Goal: Information Seeking & Learning: Check status

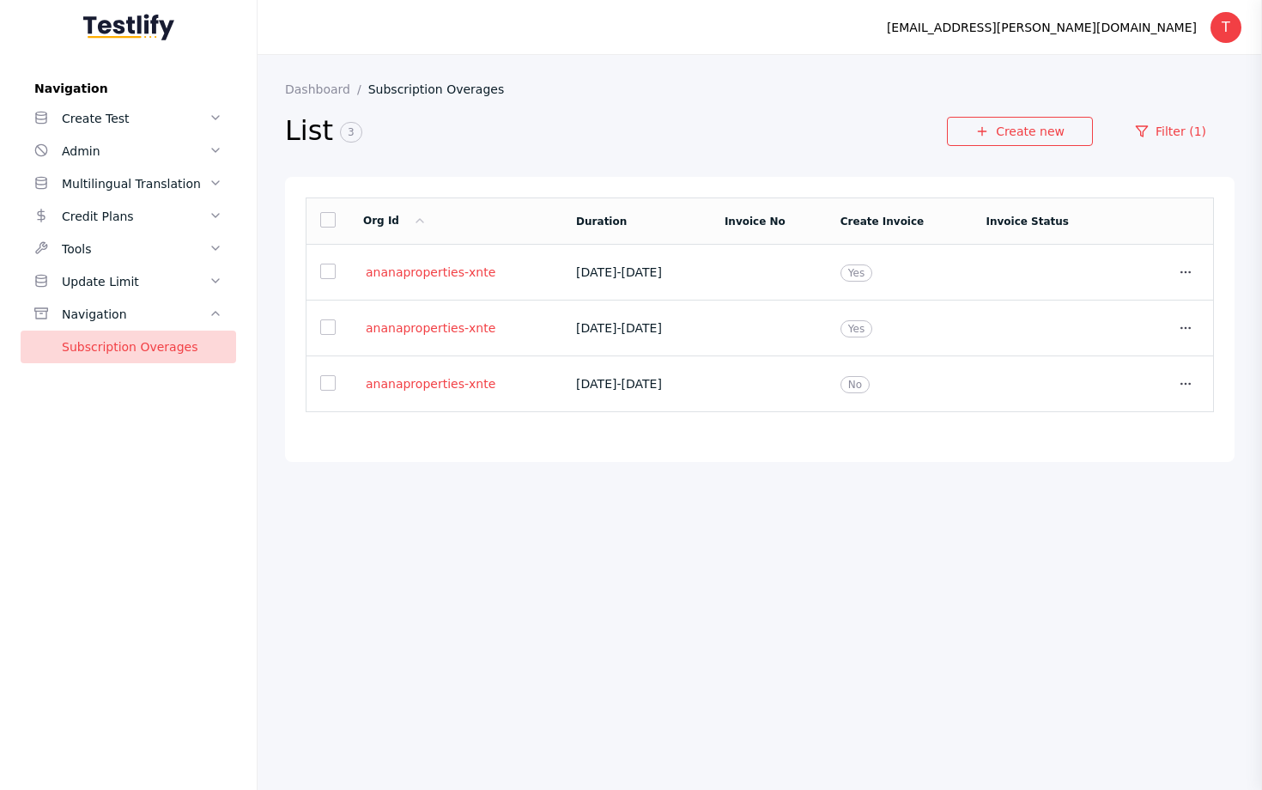
drag, startPoint x: 504, startPoint y: 270, endPoint x: 362, endPoint y: 278, distance: 141.9
click at [361, 278] on td "ananaproperties-xnte" at bounding box center [455, 273] width 213 height 56
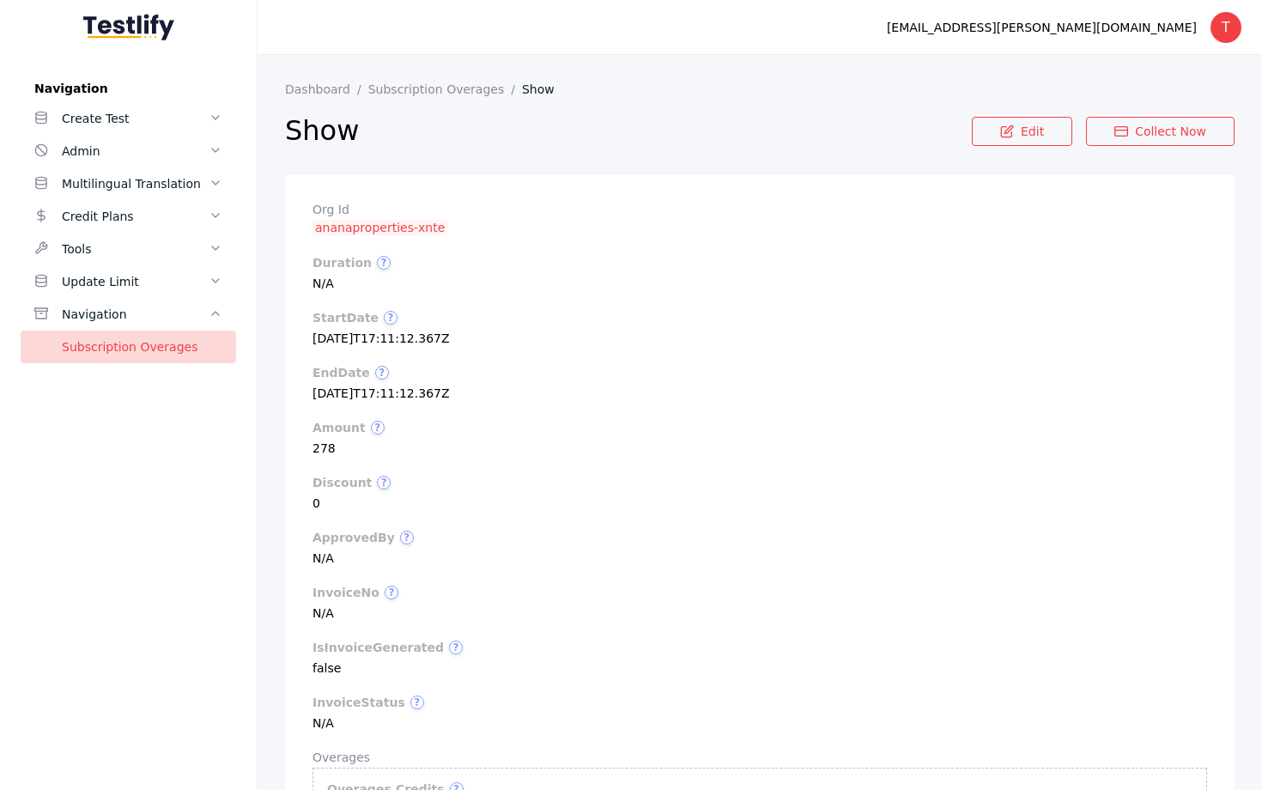
drag, startPoint x: 473, startPoint y: 224, endPoint x: 330, endPoint y: 231, distance: 142.7
click at [330, 231] on section "Org Id ananaproperties-xnte" at bounding box center [759, 219] width 894 height 33
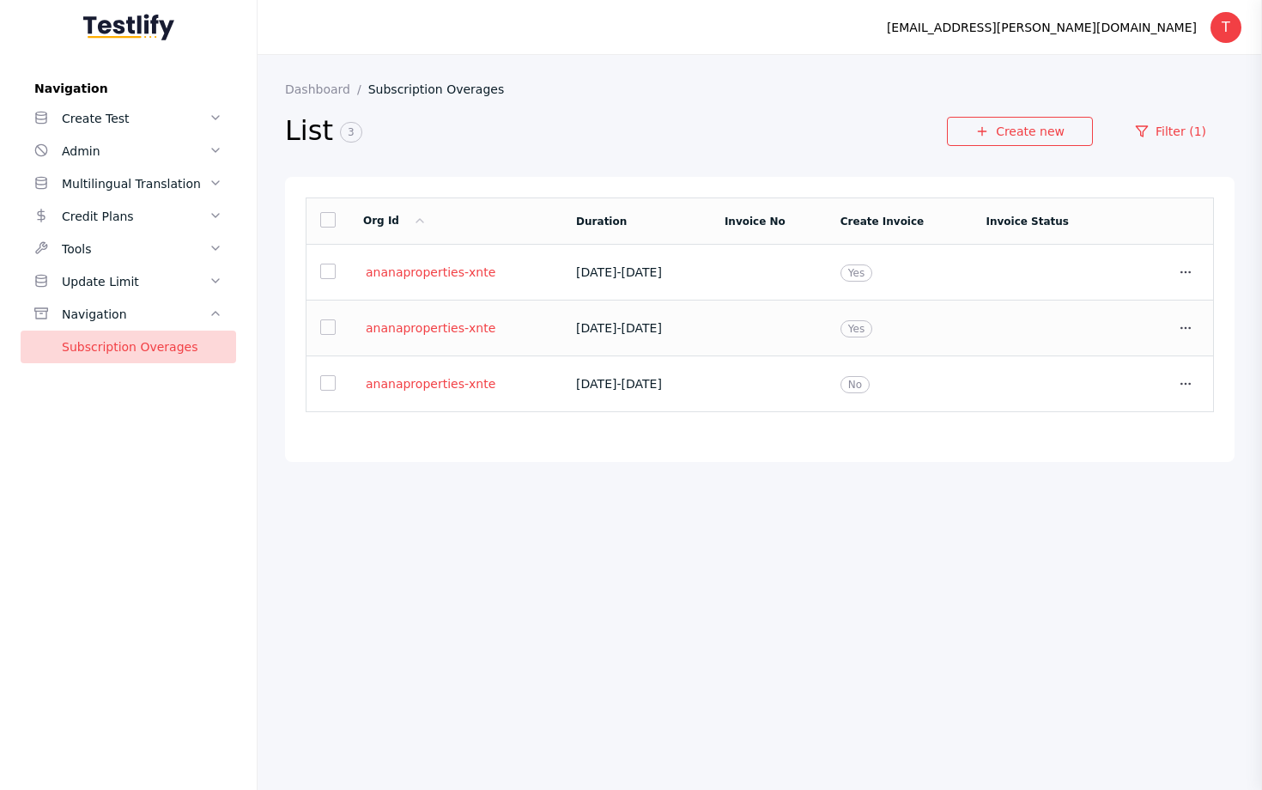
click at [633, 331] on span "[DATE] - [DATE]" at bounding box center [619, 328] width 86 height 14
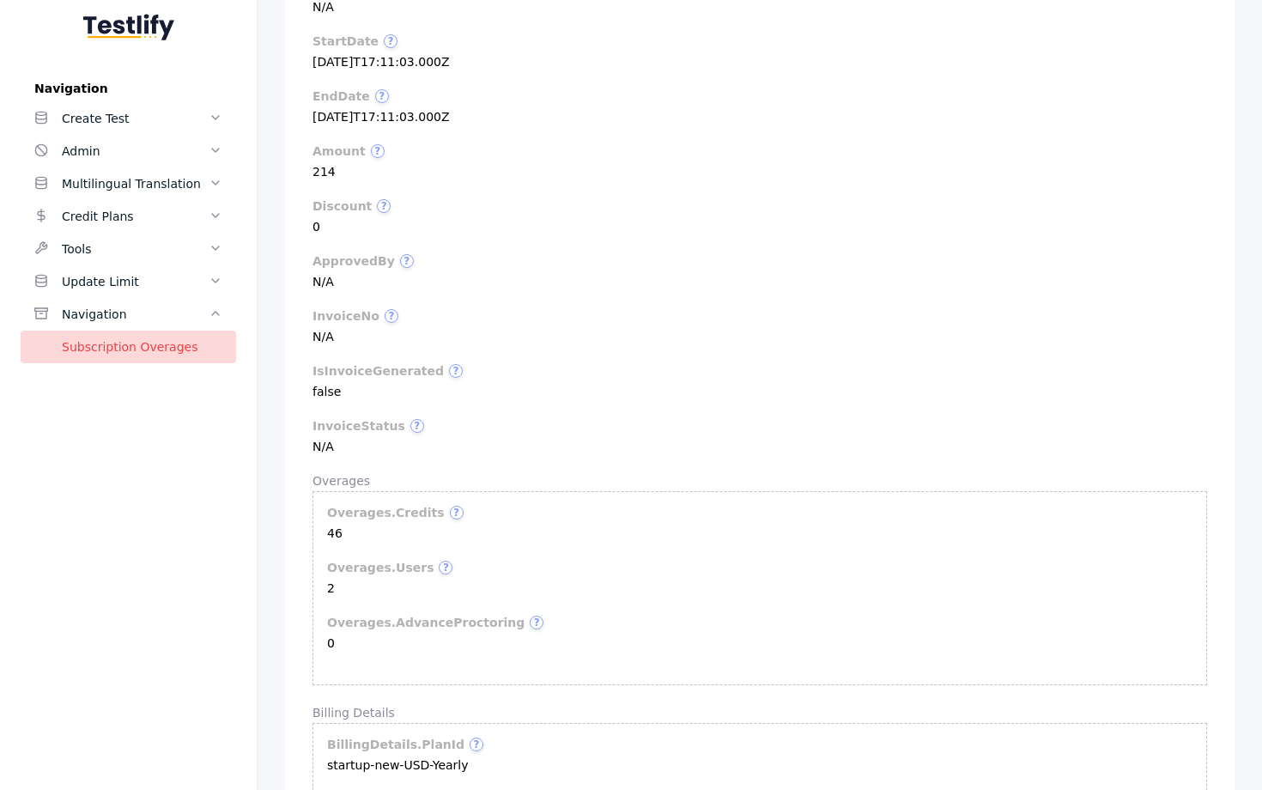
scroll to position [659, 0]
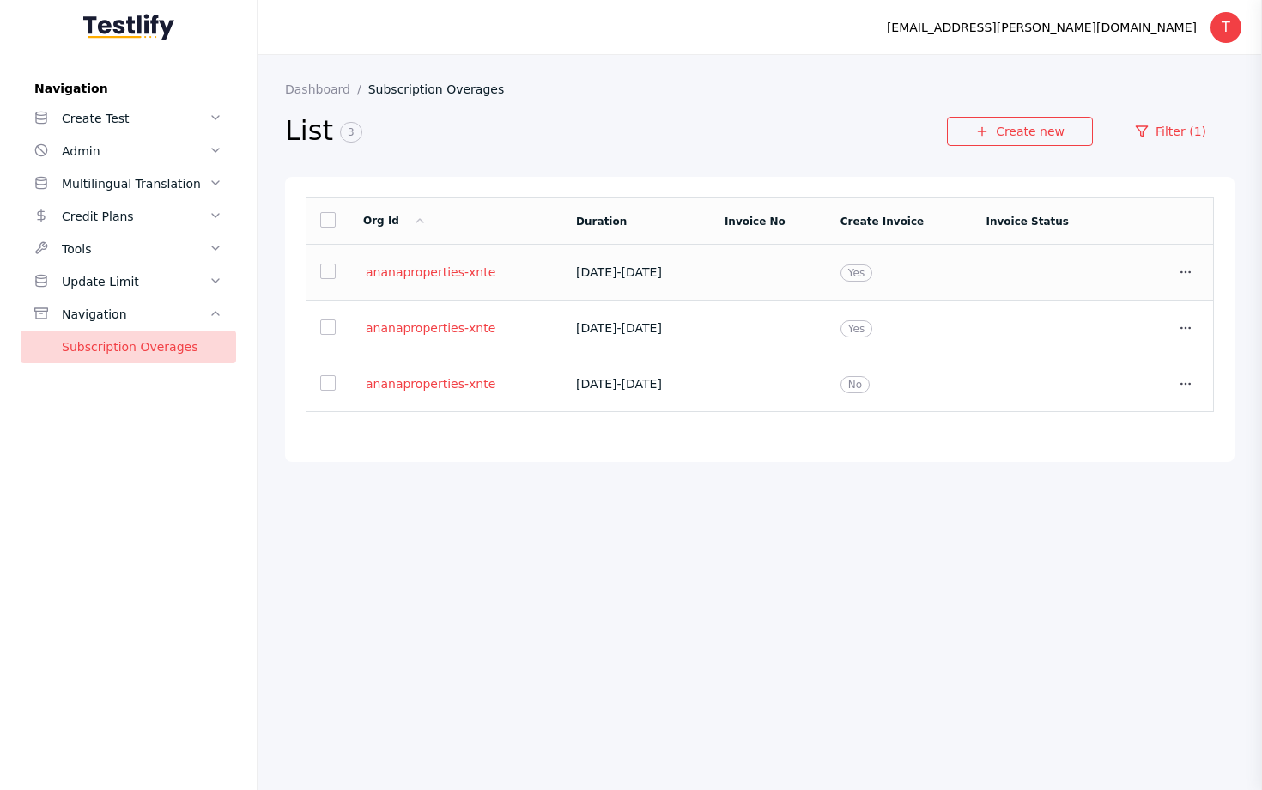
click at [516, 274] on section "ananaproperties-xnte" at bounding box center [455, 271] width 185 height 15
